Goal: Transaction & Acquisition: Purchase product/service

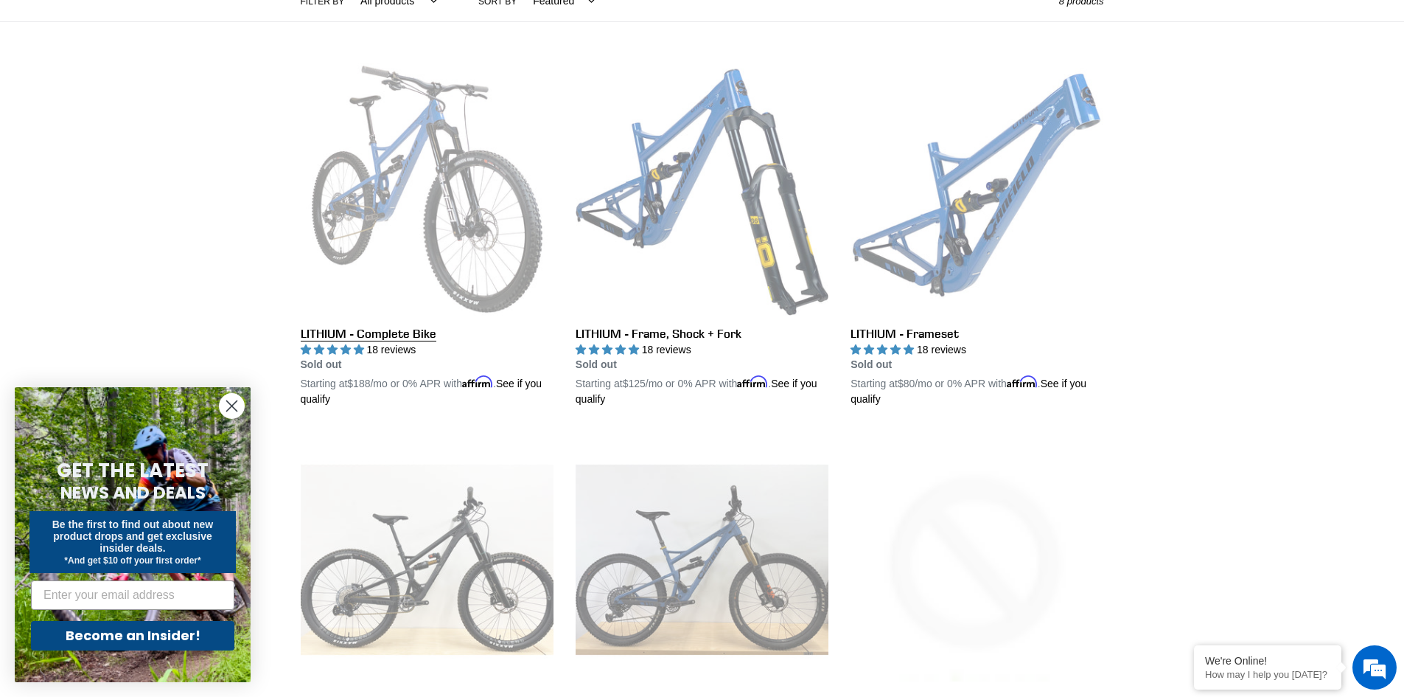
click at [350, 335] on link "LITHIUM - Complete Bike" at bounding box center [427, 235] width 253 height 345
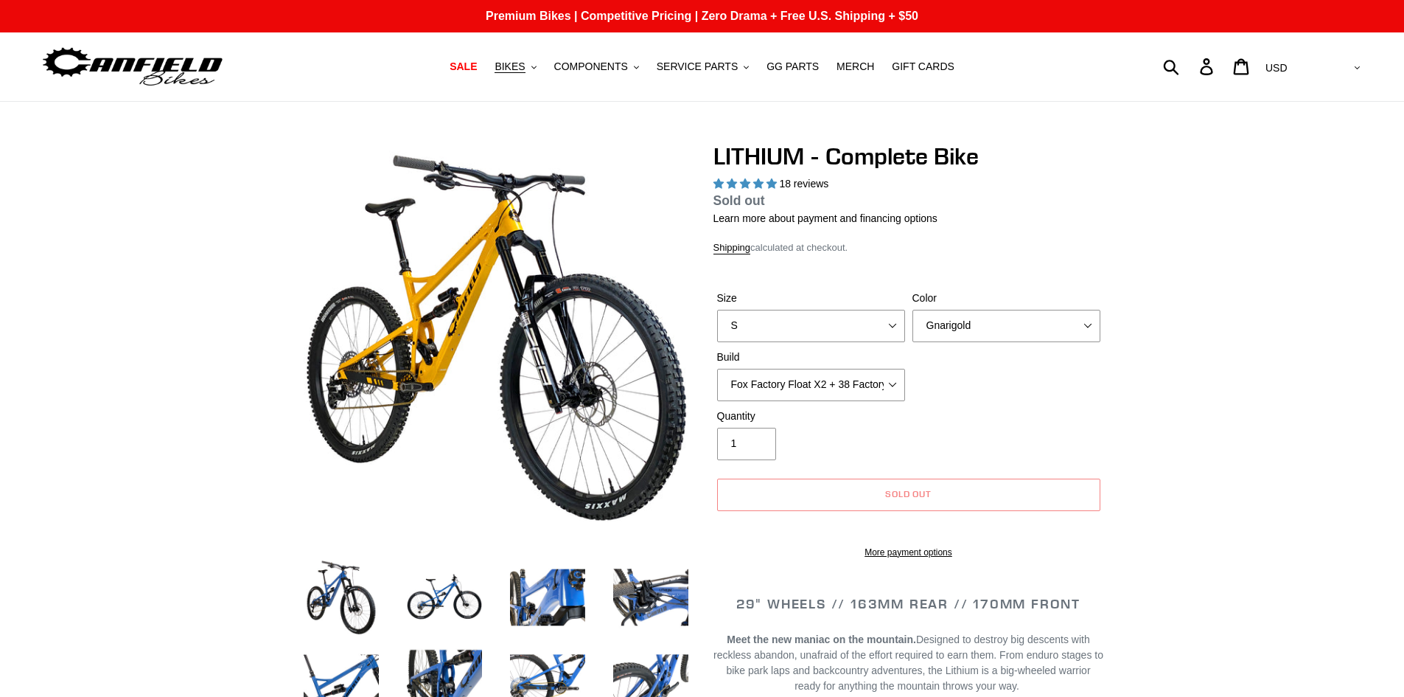
select select "highest-rating"
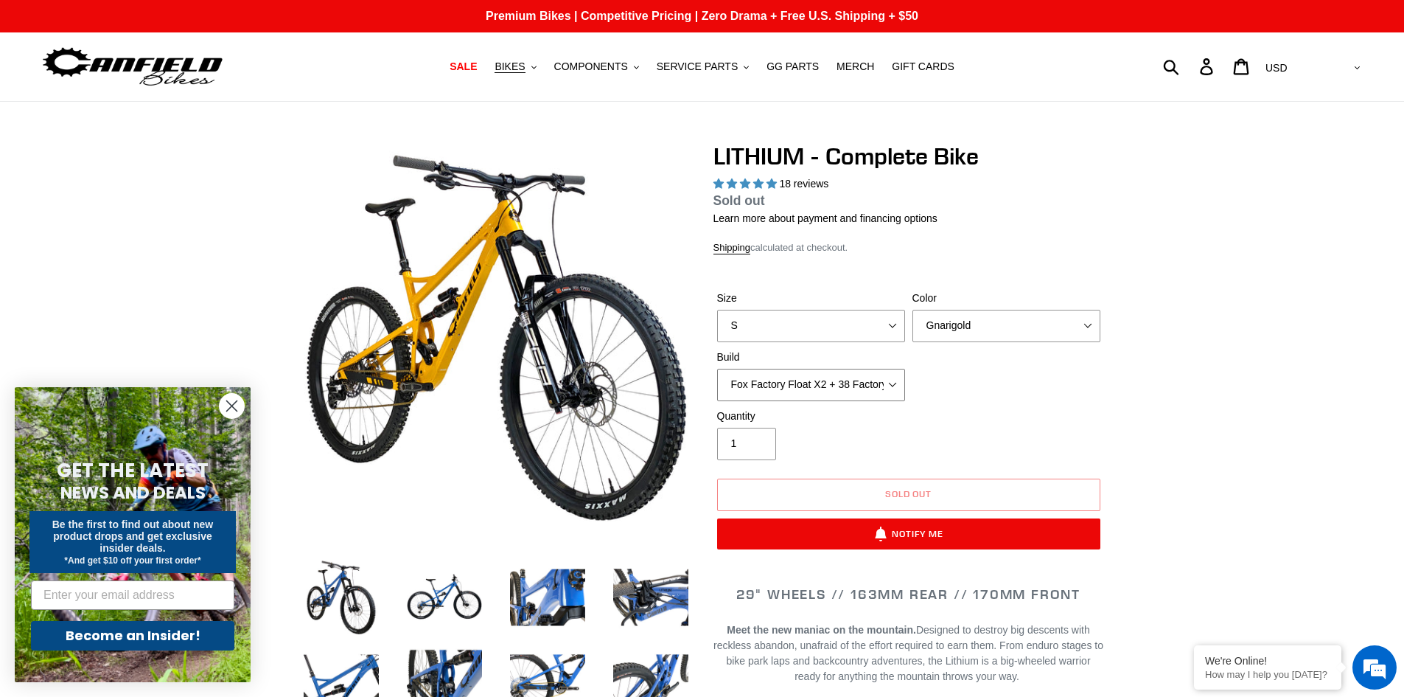
click at [867, 395] on select "Fox Factory Float X2 + 38 Factory Grip 2 170 + SRAM GX Fox Factory Float X2 + 3…" at bounding box center [811, 385] width 188 height 32
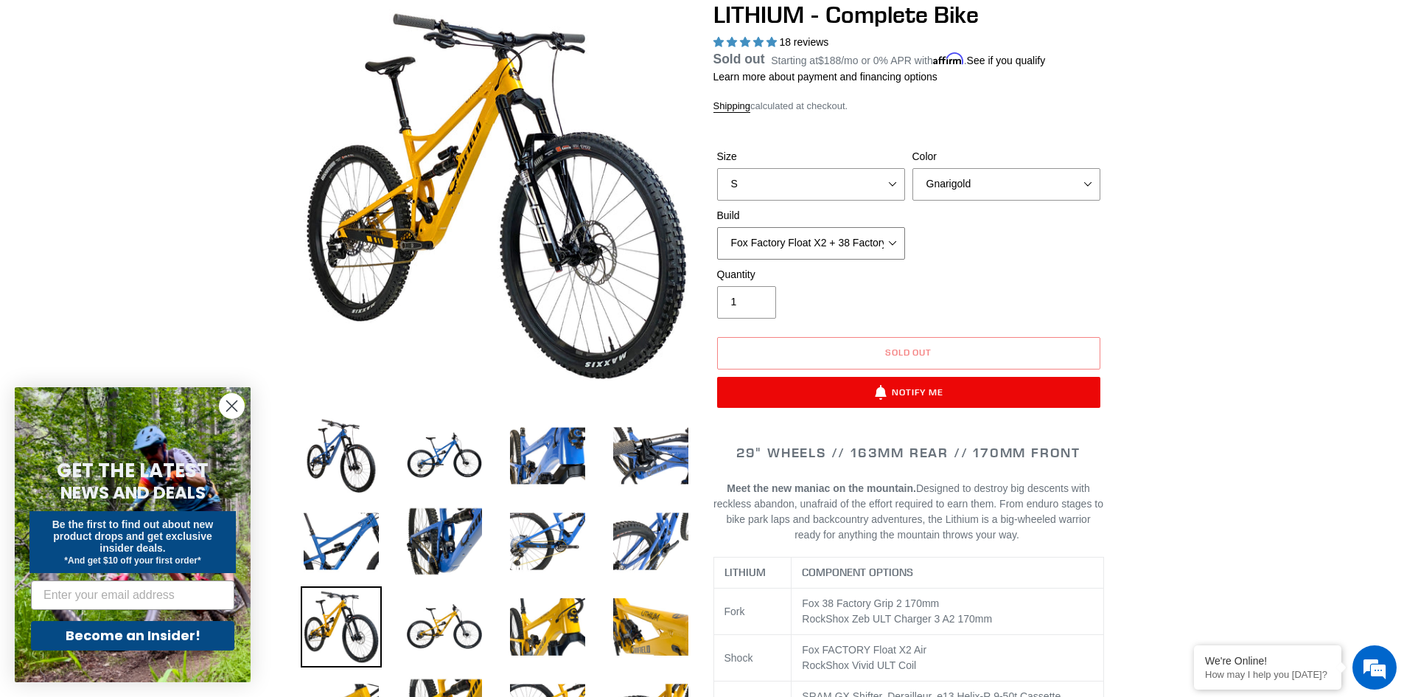
scroll to position [147, 0]
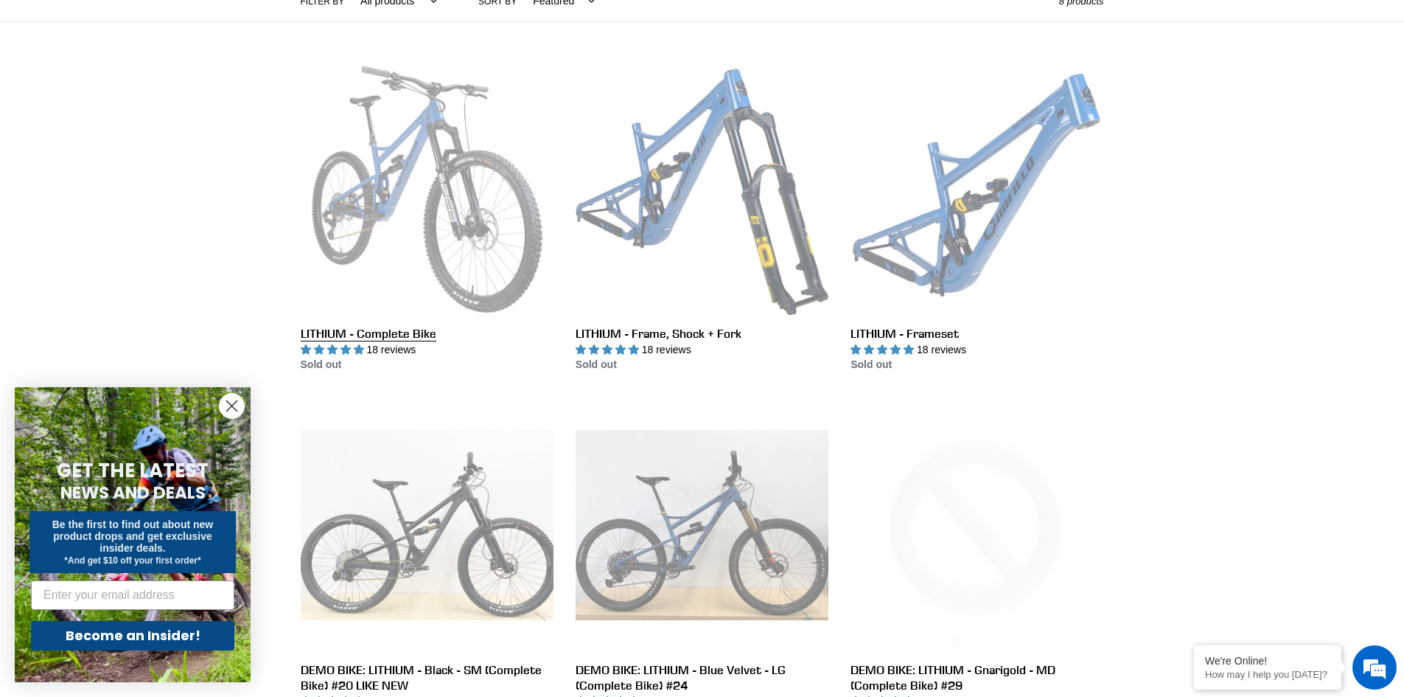
click at [384, 189] on link "LITHIUM - Complete Bike" at bounding box center [427, 218] width 253 height 310
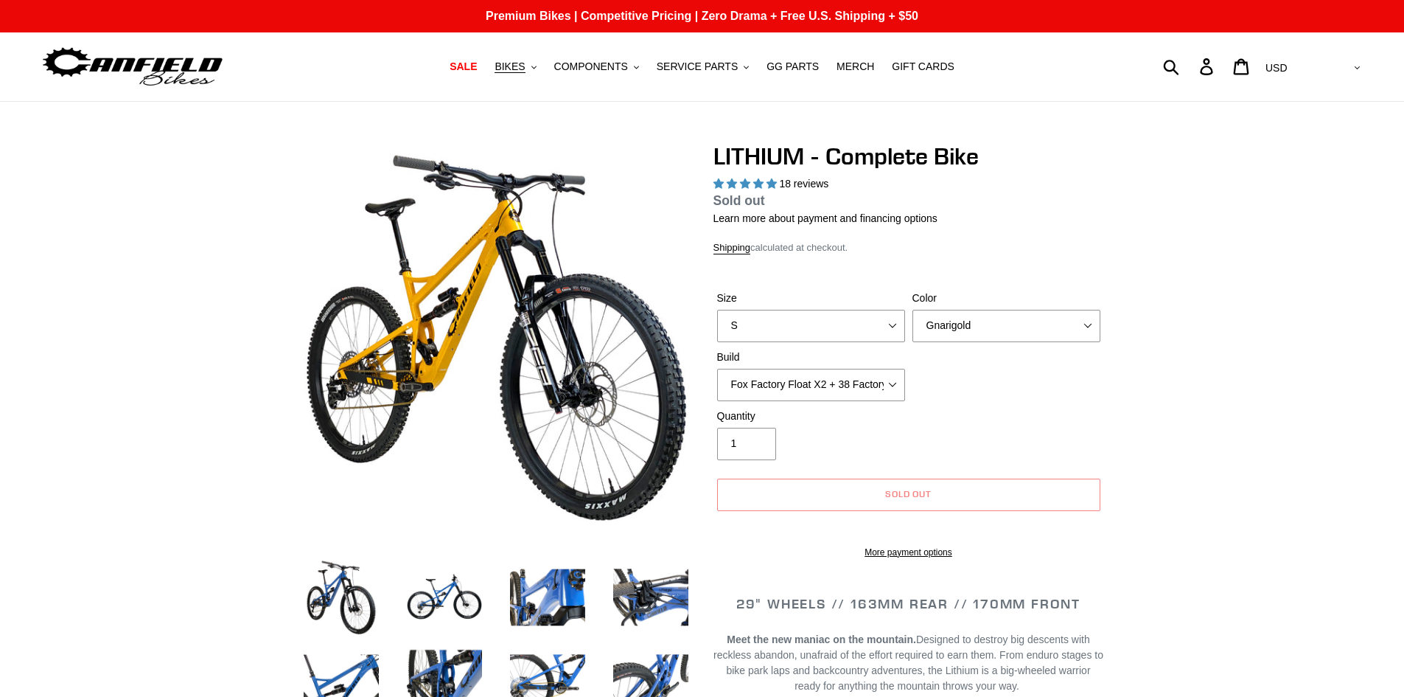
select select "highest-rating"
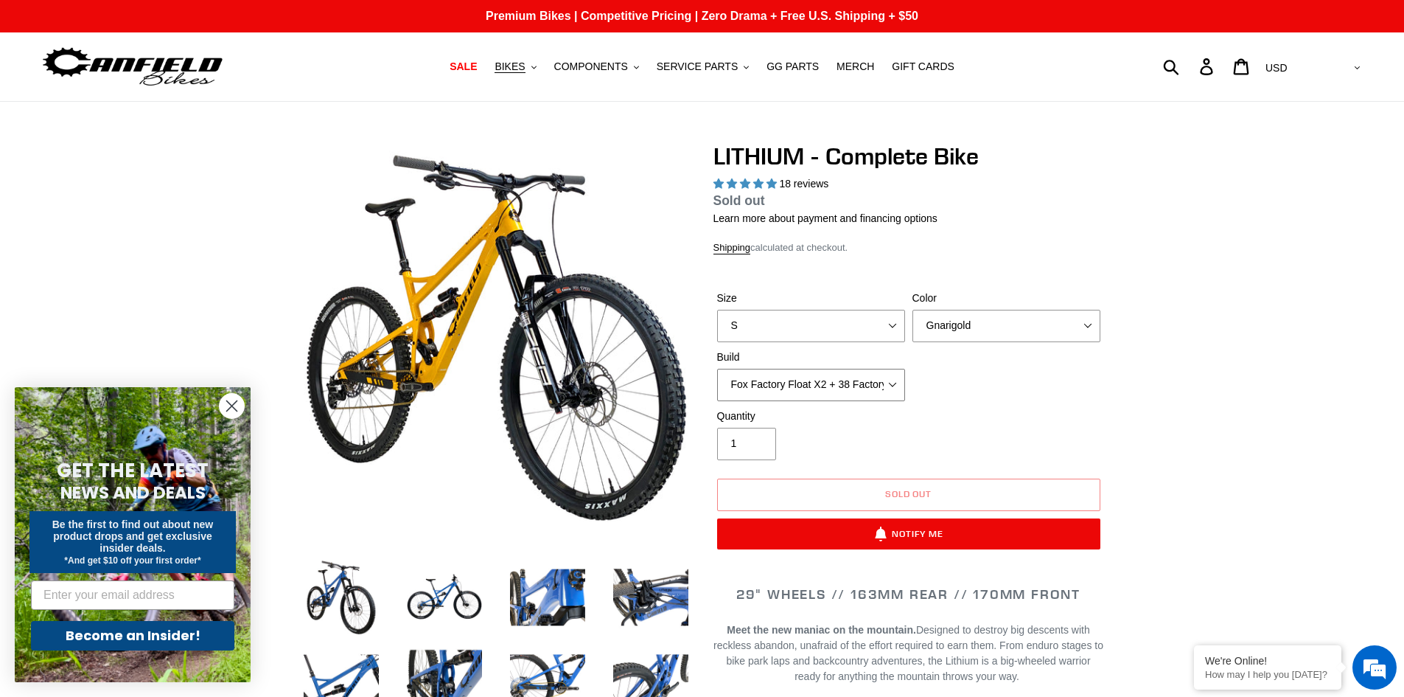
click at [870, 385] on select "Fox Factory Float X2 + 38 Factory Grip 2 170 + SRAM GX Fox Factory Float X2 + 3…" at bounding box center [811, 385] width 188 height 32
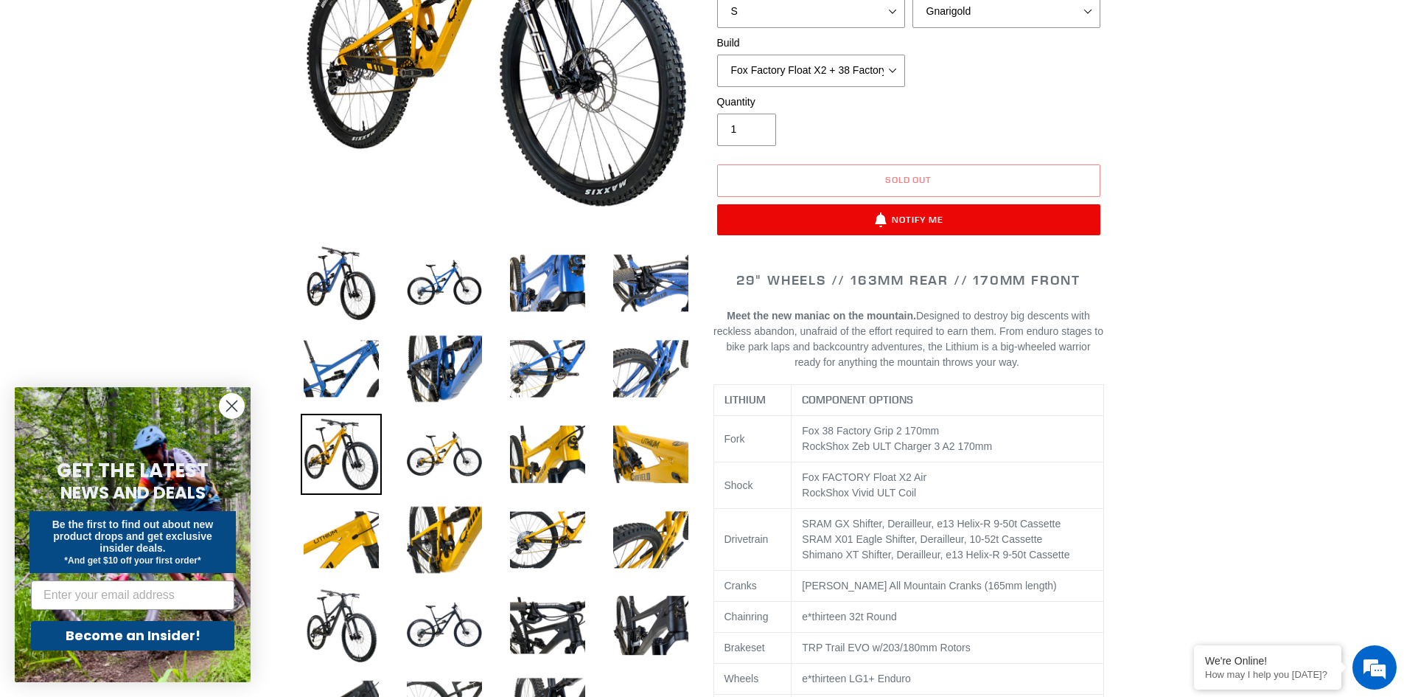
scroll to position [74, 0]
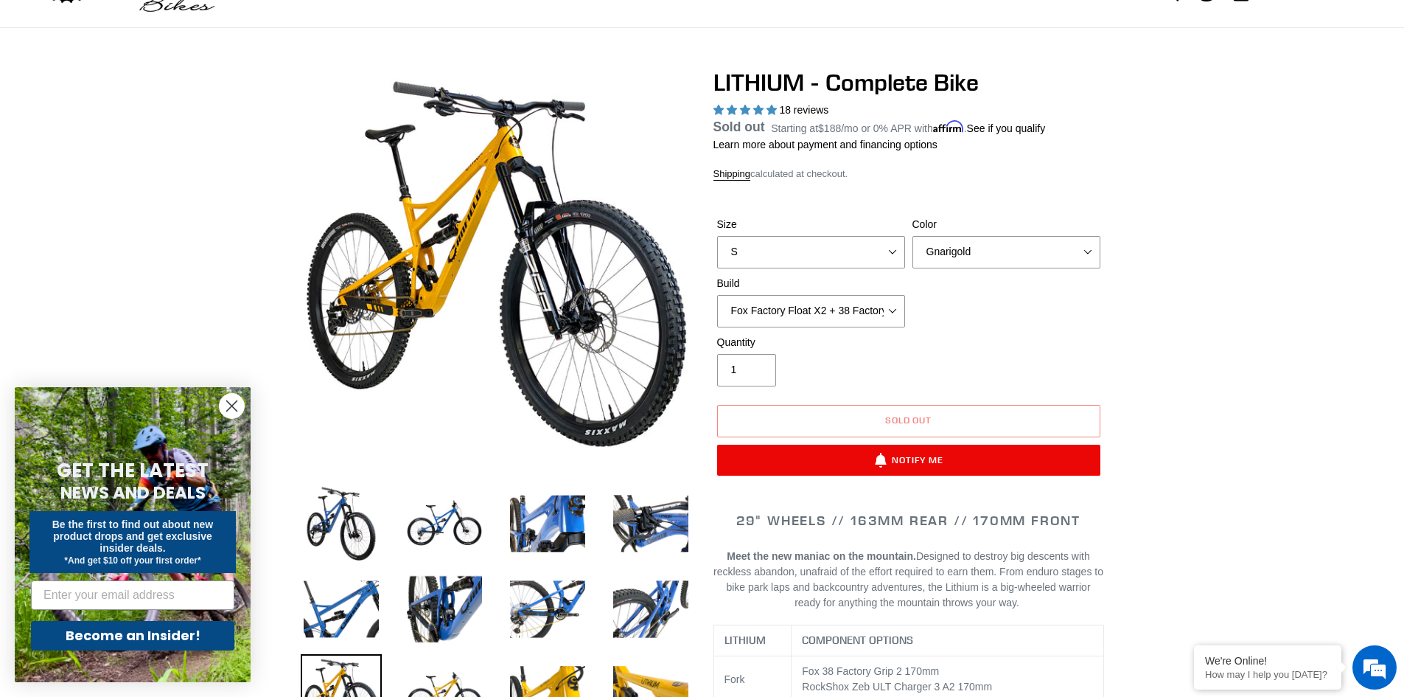
click at [860, 329] on div "Size S M L XL Color Gnarigold Blue Velvet Stealth Black Build Fox Factory Float…" at bounding box center [908, 276] width 391 height 118
click at [863, 321] on select "Fox Factory Float X2 + 38 Factory Grip 2 170 + SRAM GX Fox Factory Float X2 + 3…" at bounding box center [811, 311] width 188 height 32
select select "RockShox Vivid ULT Coil + Zeb ULT Chg 3 + SRAM XO"
click at [717, 312] on select "Fox Factory Float X2 + 38 Factory Grip 2 170 + SRAM GX Fox Factory Float X2 + 3…" at bounding box center [811, 311] width 188 height 32
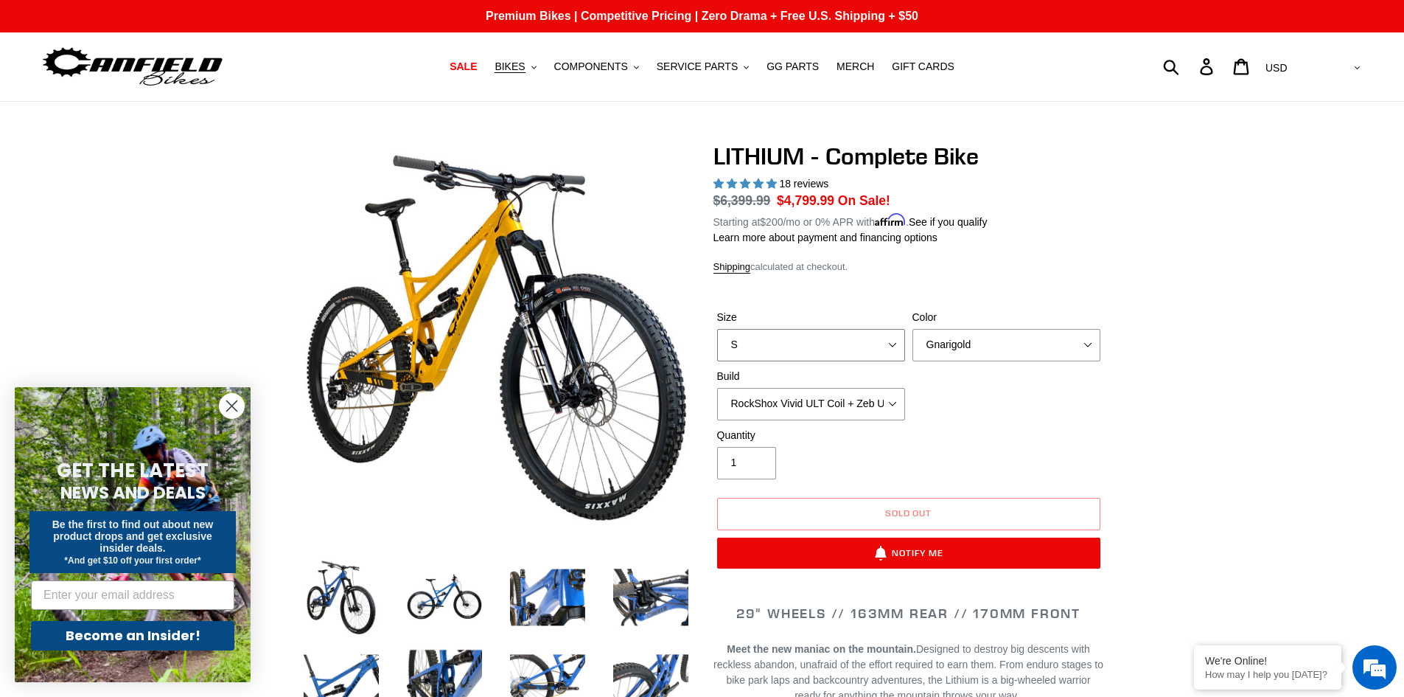
click at [810, 337] on select "S M L XL" at bounding box center [811, 345] width 188 height 32
select select "M"
click at [717, 329] on select "S M L XL" at bounding box center [811, 345] width 188 height 32
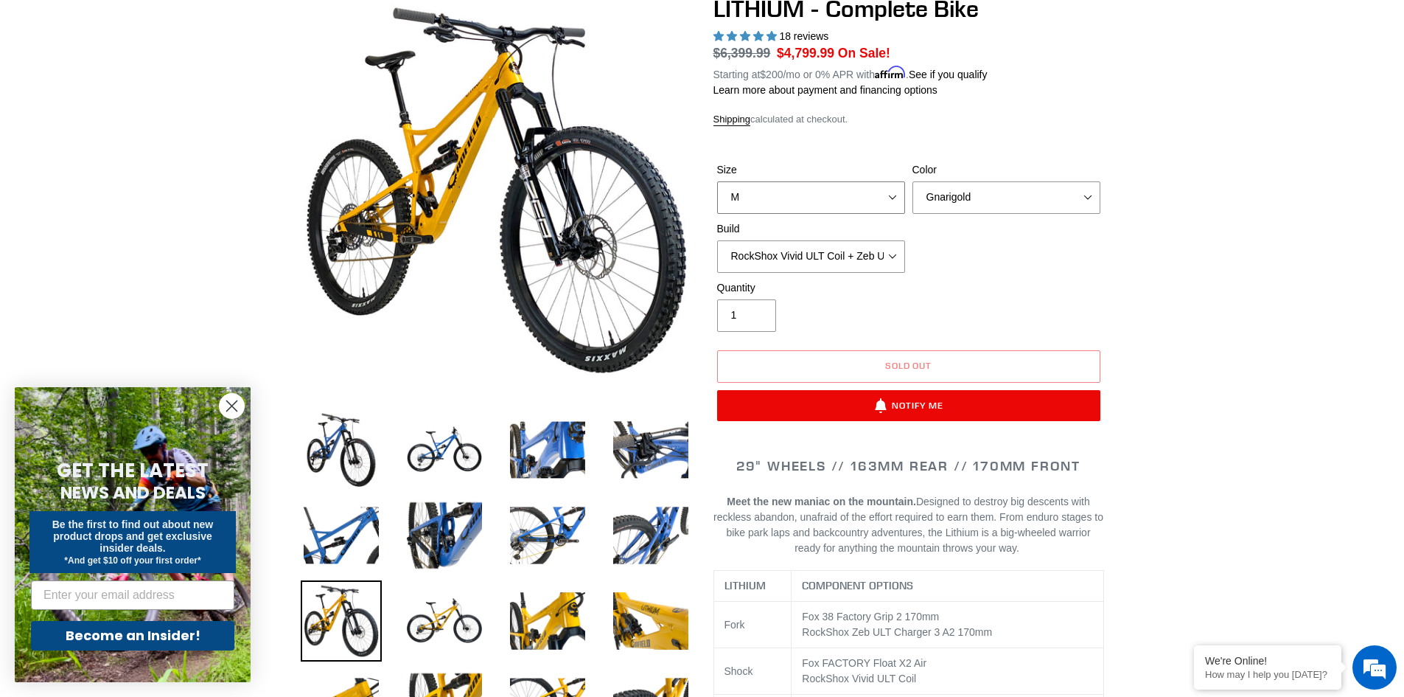
scroll to position [74, 0]
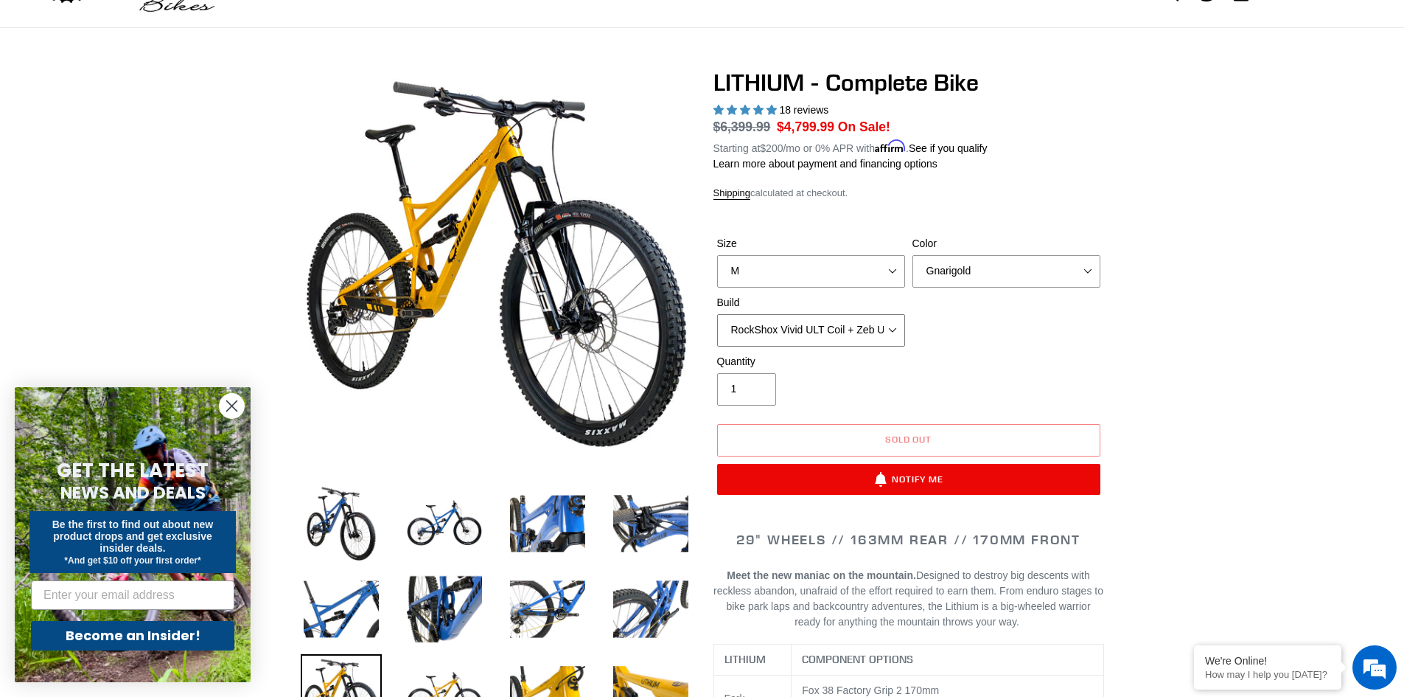
click at [870, 338] on select "Fox Factory Float X2 + 38 Factory Grip 2 170 + SRAM GX Fox Factory Float X2 + 3…" at bounding box center [811, 330] width 188 height 32
select select "RockShox Vivid ULT Coil + Zeb ULT Chg 3 + Shimano XT"
click at [717, 314] on select "Fox Factory Float X2 + 38 Factory Grip 2 170 + SRAM GX Fox Factory Float X2 + 3…" at bounding box center [811, 330] width 188 height 32
click at [810, 343] on select "Fox Factory Float X2 + 38 Factory Grip 2 170 + SRAM GX Fox Factory Float X2 + 3…" at bounding box center [811, 330] width 188 height 32
click at [514, 579] on img at bounding box center [547, 608] width 81 height 81
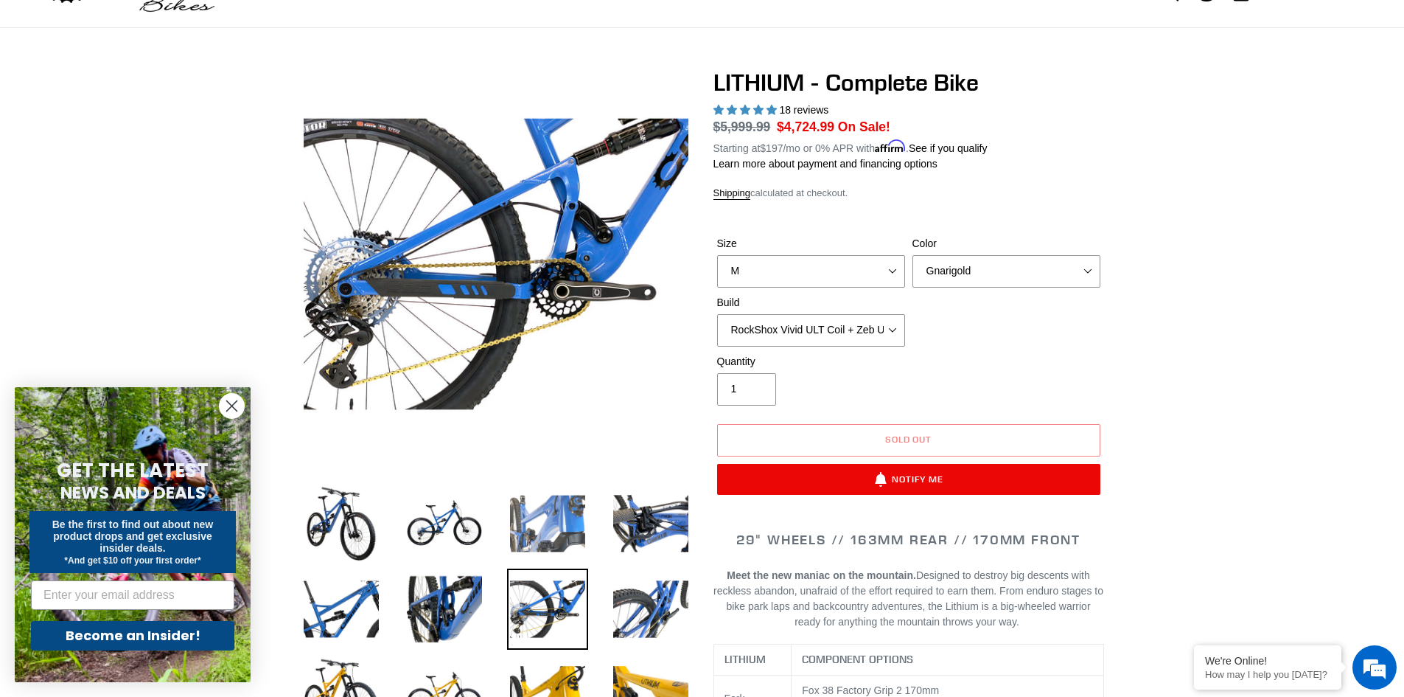
click at [556, 523] on img at bounding box center [547, 523] width 81 height 81
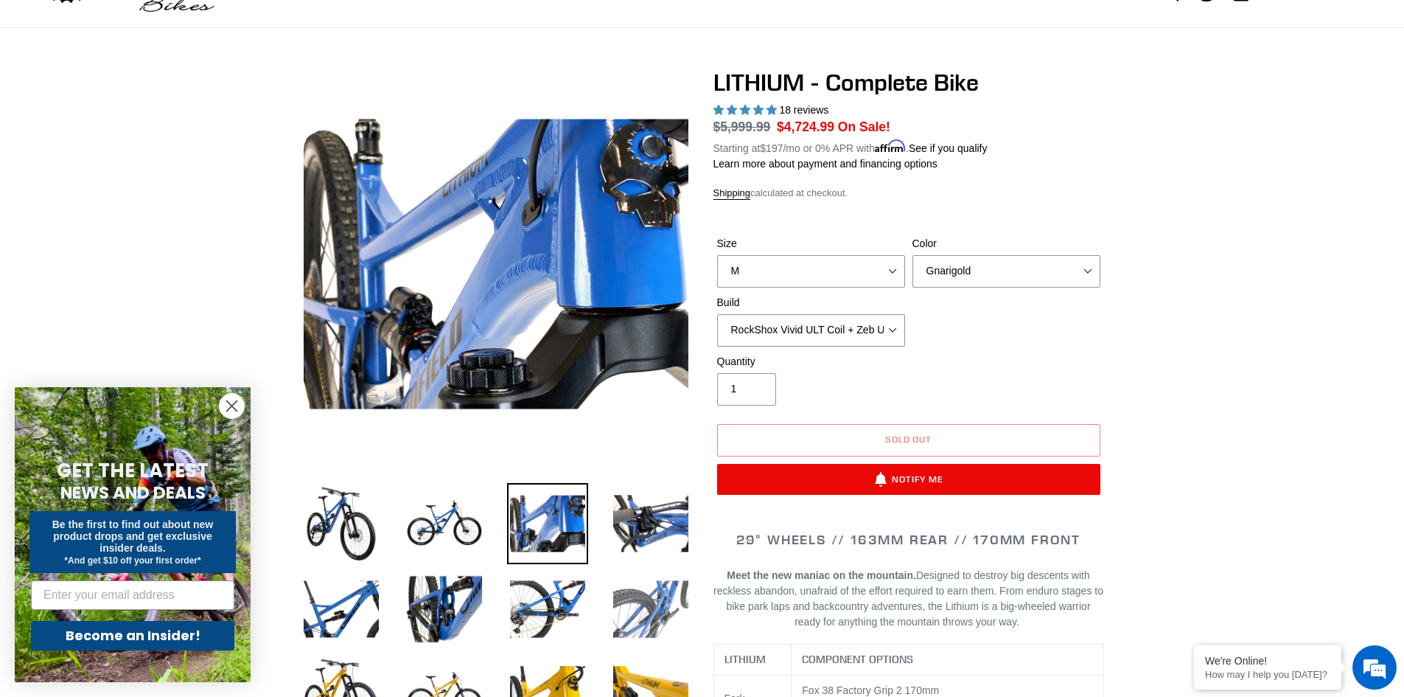
click at [656, 646] on img at bounding box center [650, 608] width 81 height 81
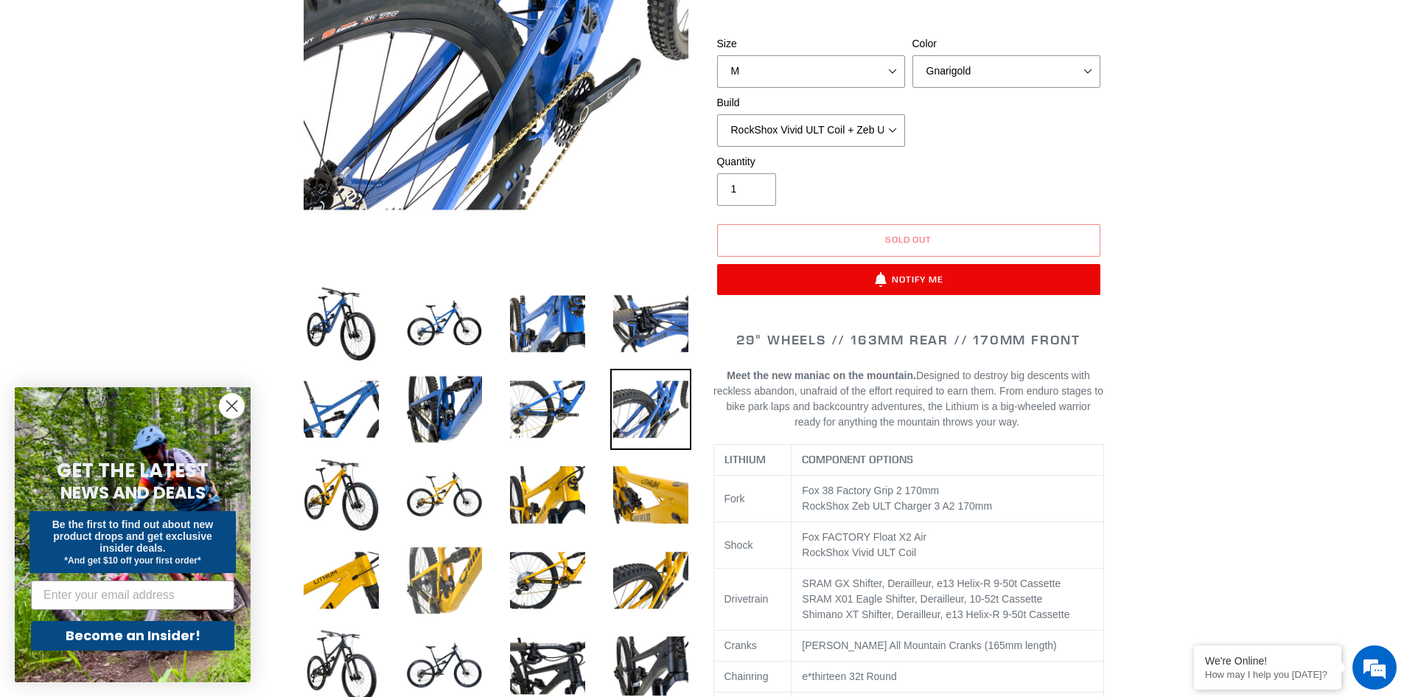
scroll to position [295, 0]
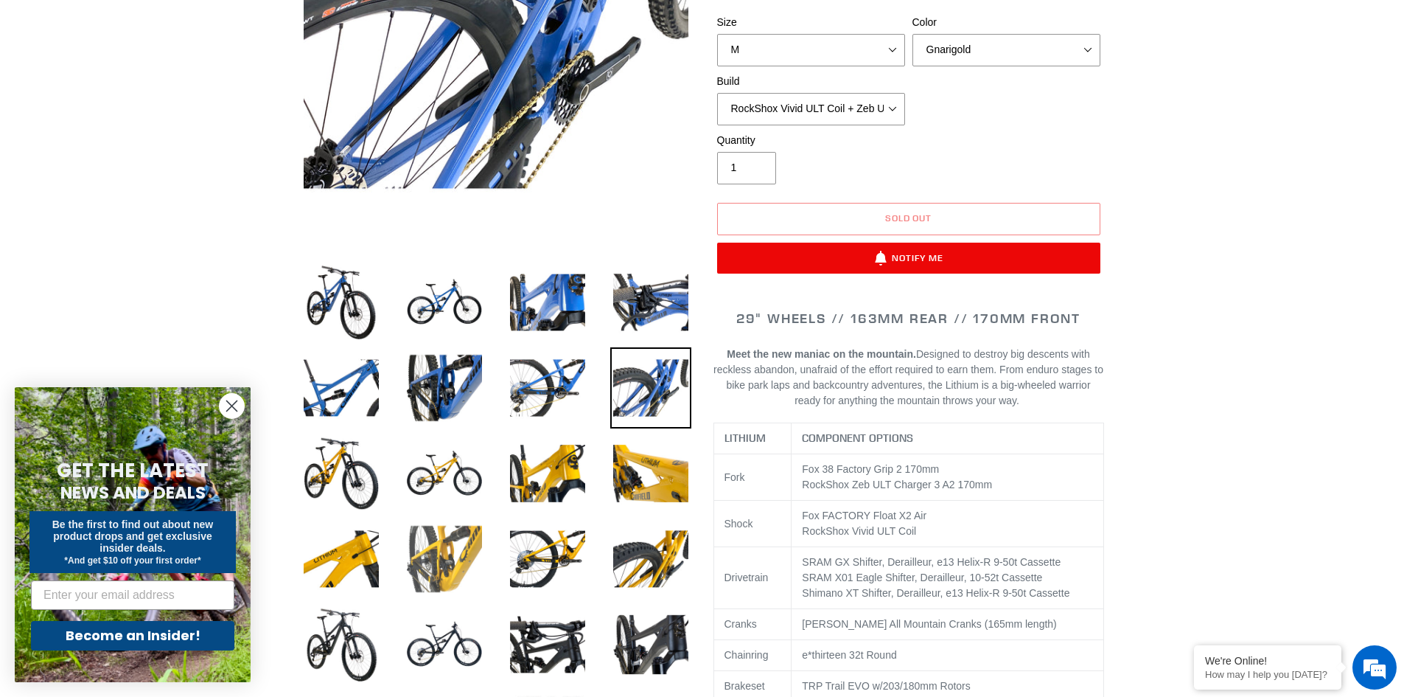
click at [464, 584] on img at bounding box center [444, 558] width 81 height 81
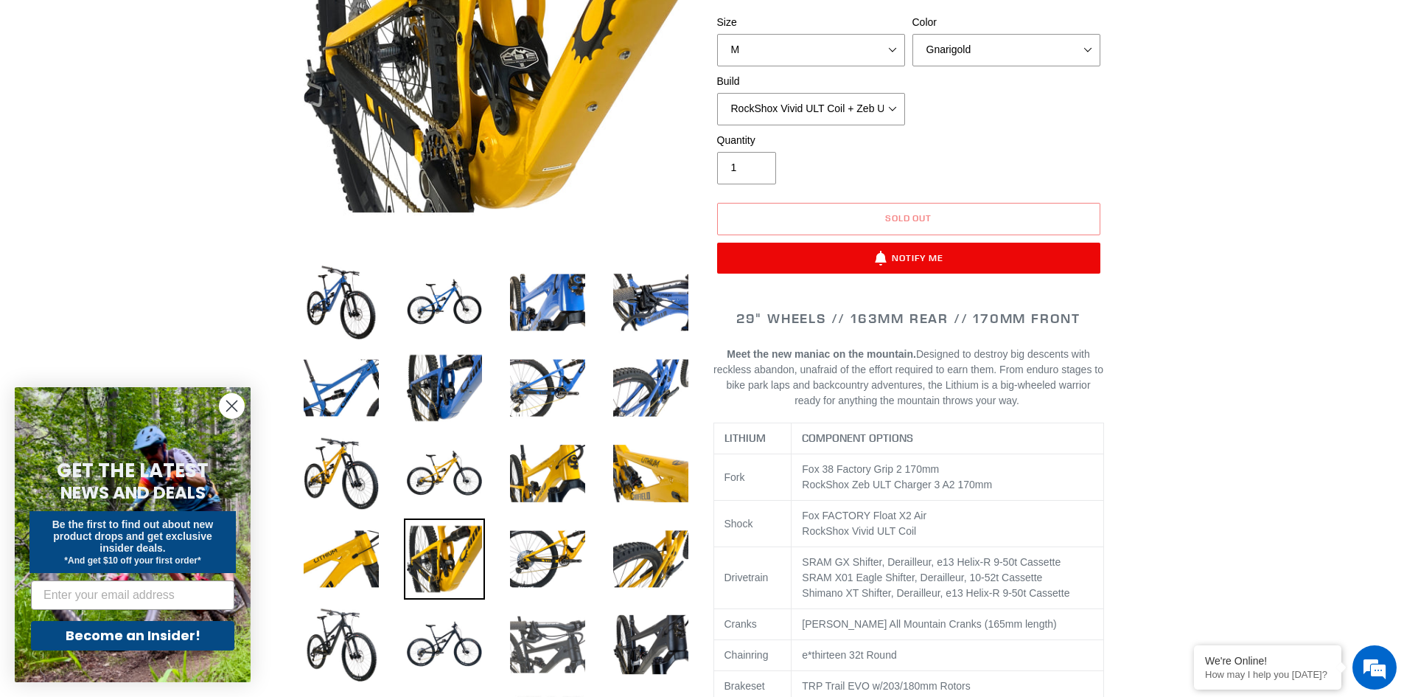
click at [538, 626] on img at bounding box center [547, 644] width 81 height 81
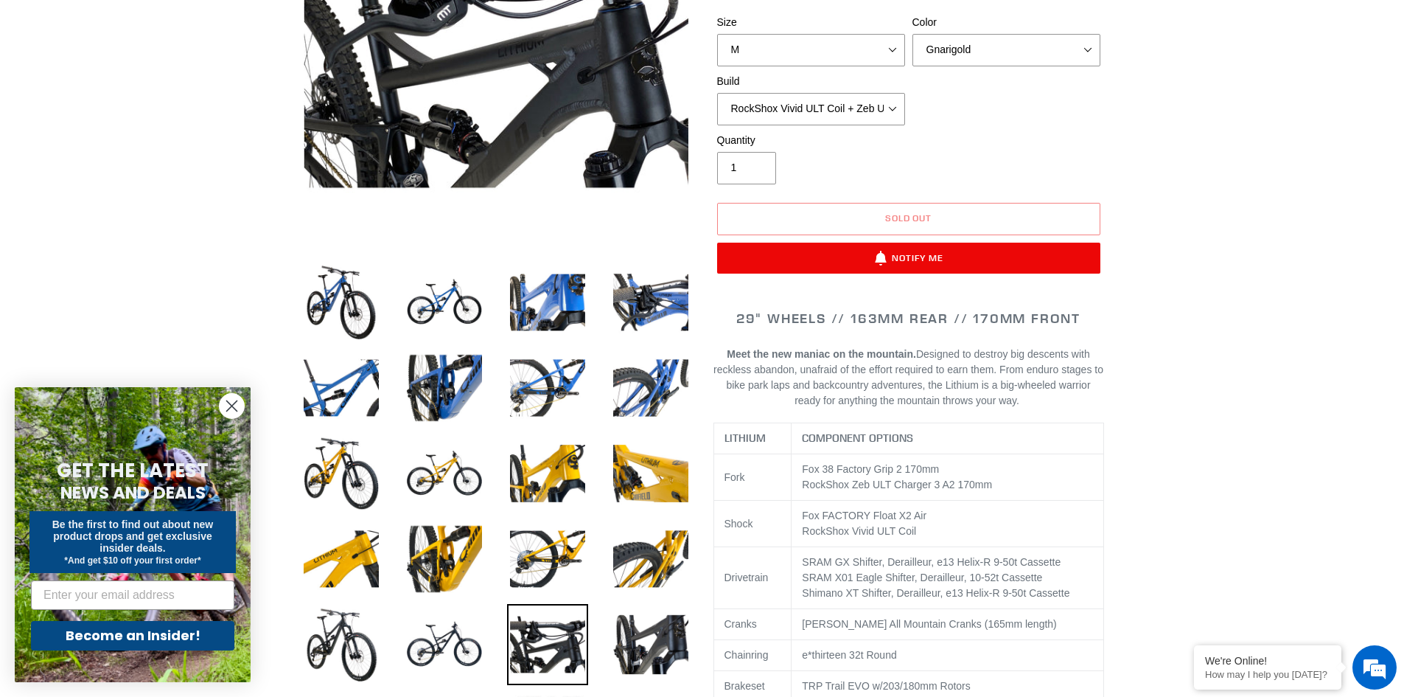
click at [294, 634] on li at bounding box center [330, 647] width 103 height 85
click at [306, 635] on img at bounding box center [341, 644] width 81 height 81
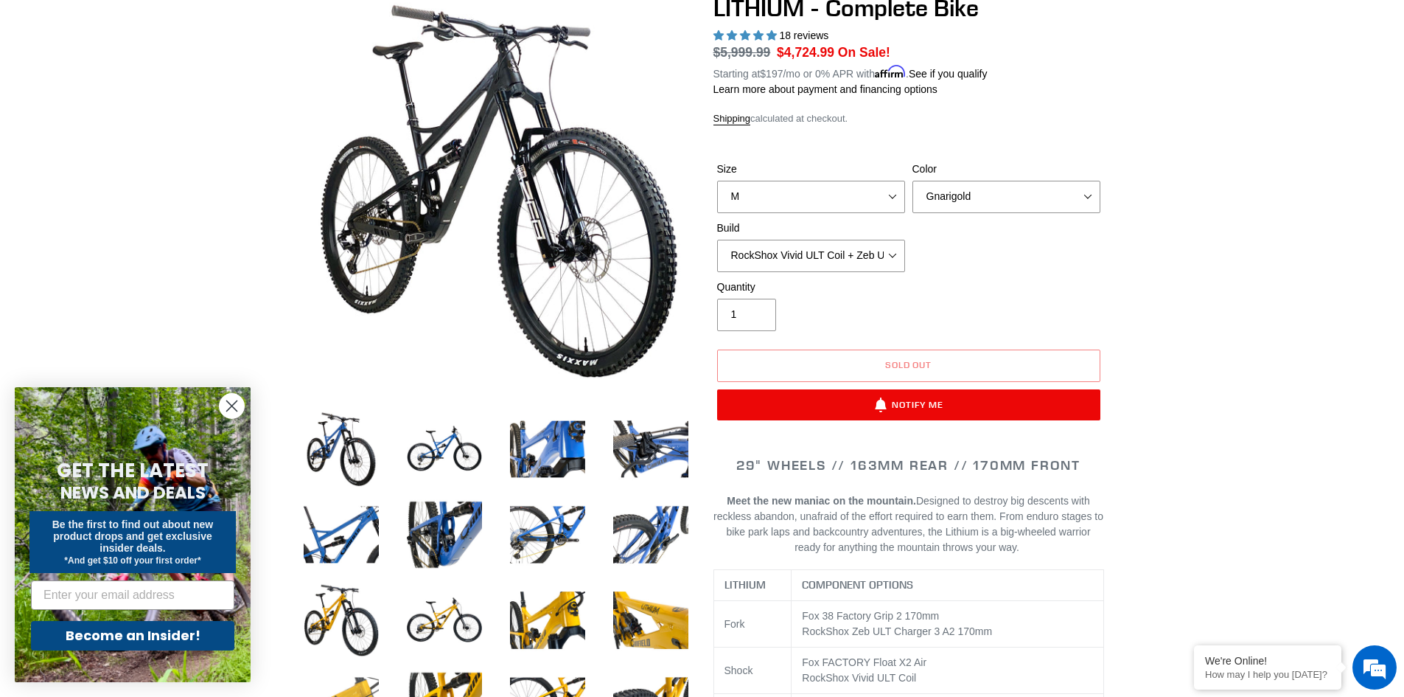
scroll to position [147, 0]
